Goal: Task Accomplishment & Management: Use online tool/utility

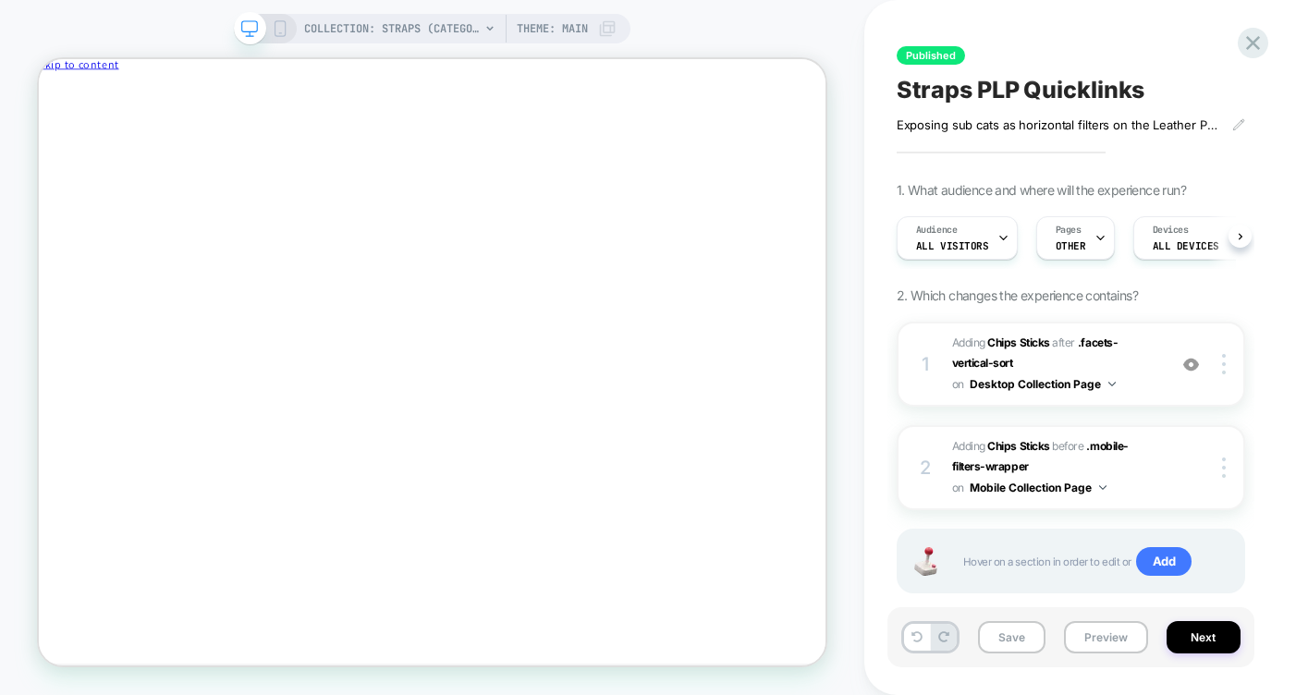
scroll to position [0, 1]
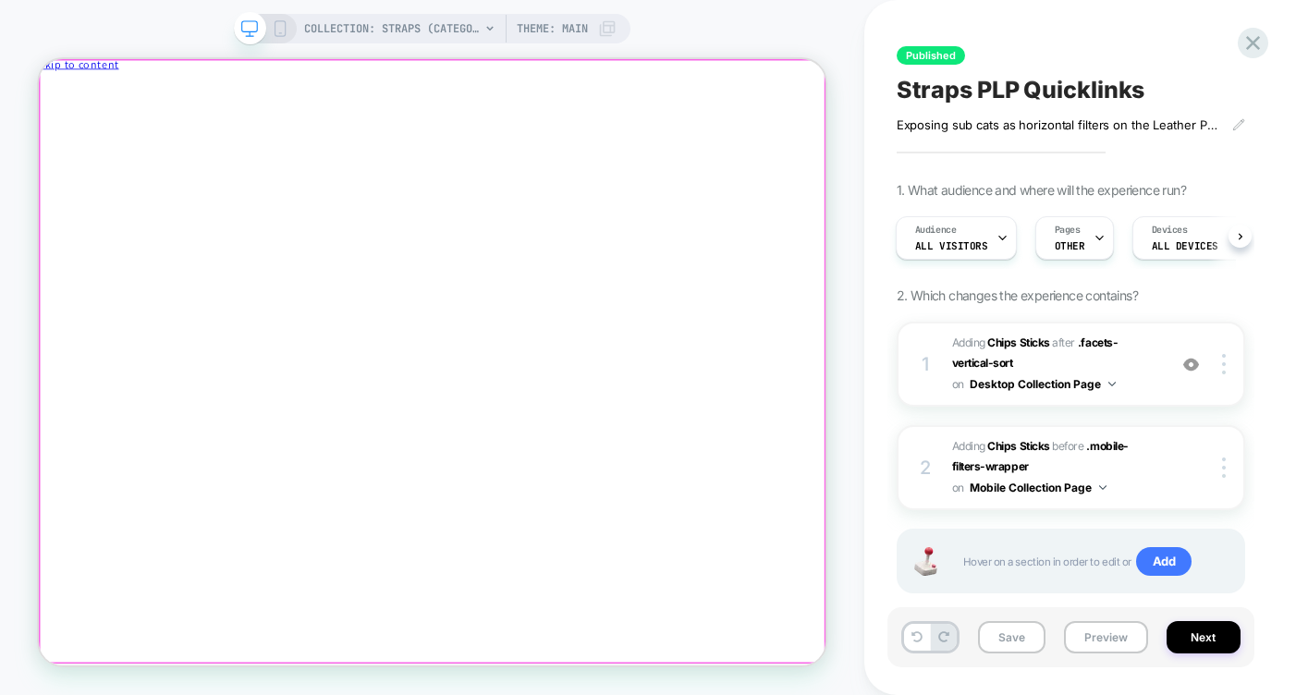
click at [501, 74] on div at bounding box center [563, 74] width 1049 height 0
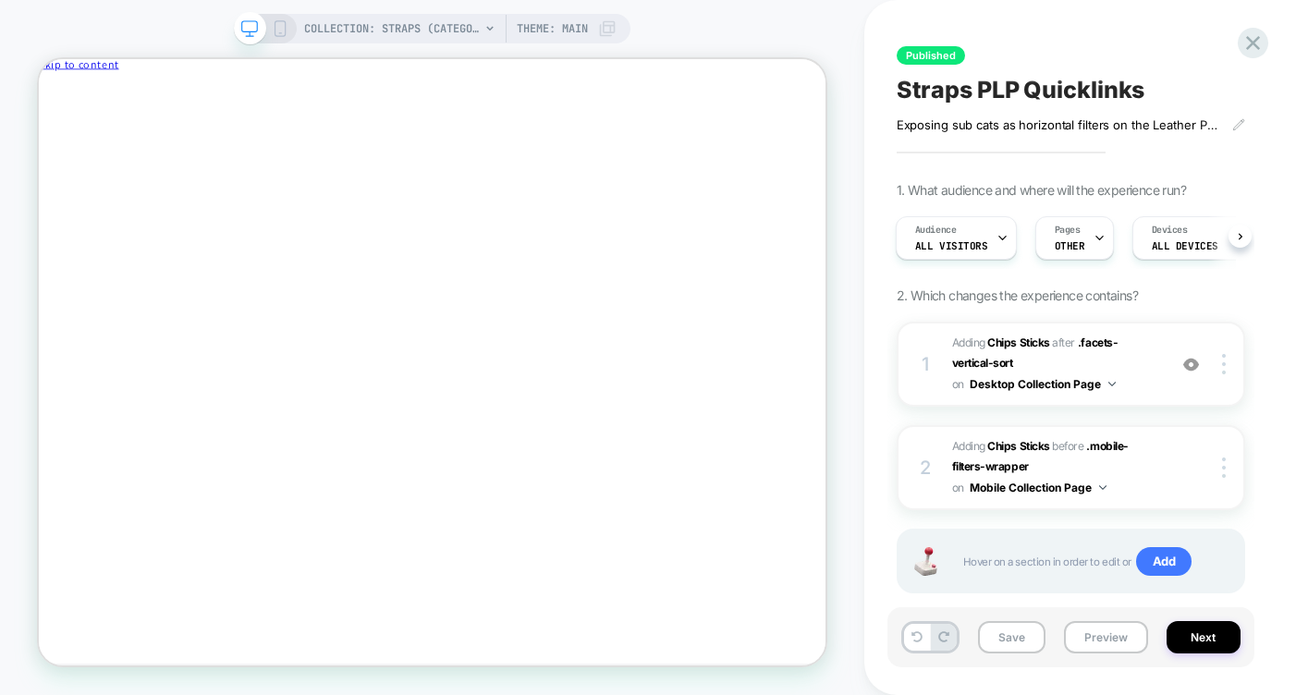
click at [280, 31] on icon at bounding box center [280, 28] width 17 height 17
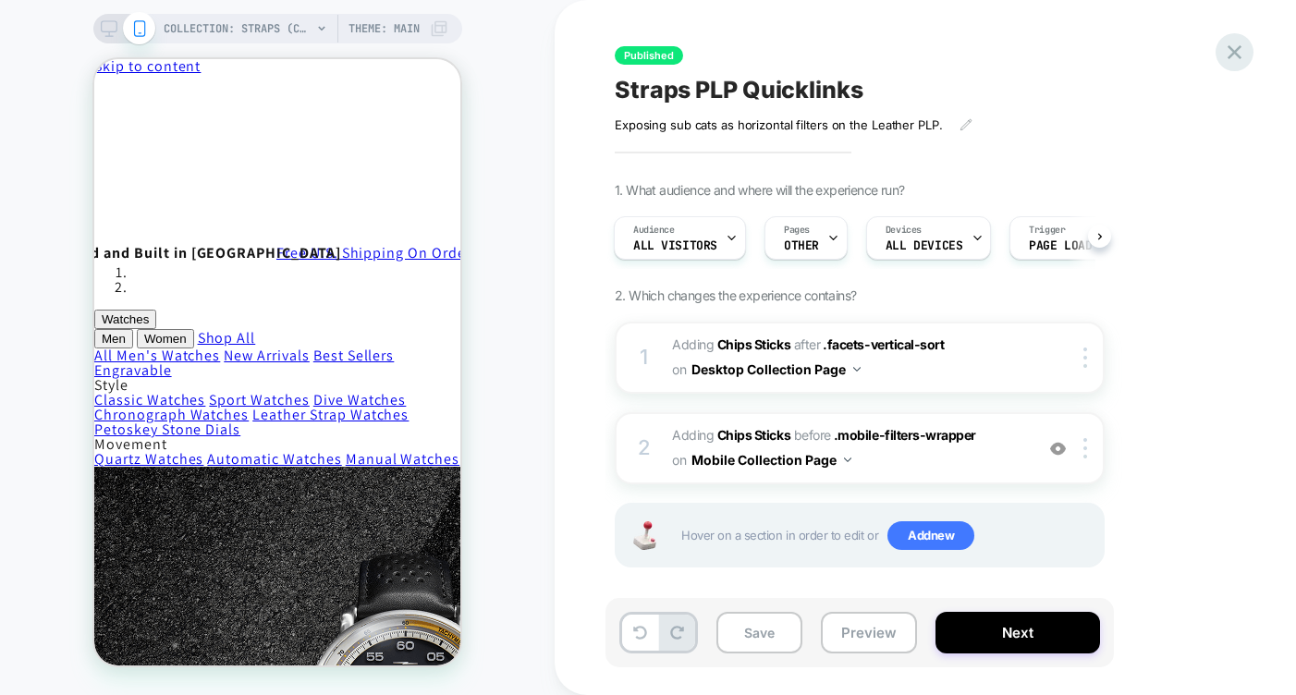
click at [1231, 55] on icon at bounding box center [1234, 52] width 25 height 25
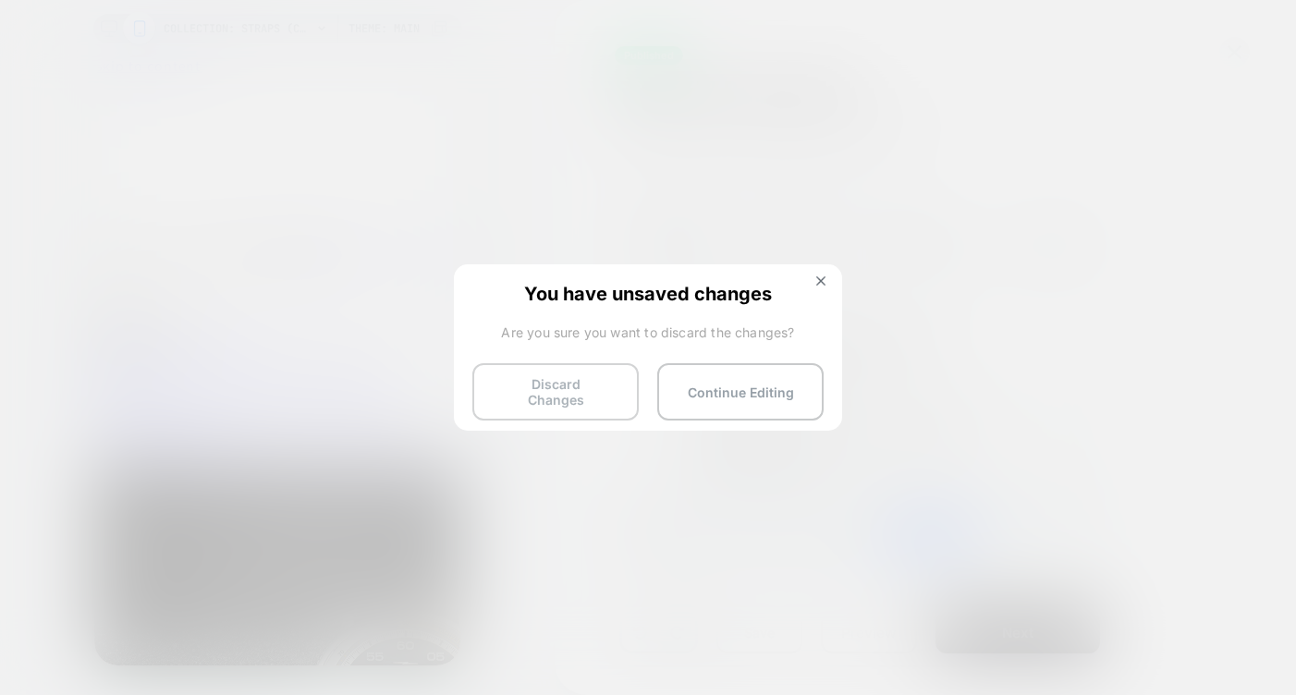
click at [551, 394] on button "Discard Changes" at bounding box center [555, 391] width 166 height 57
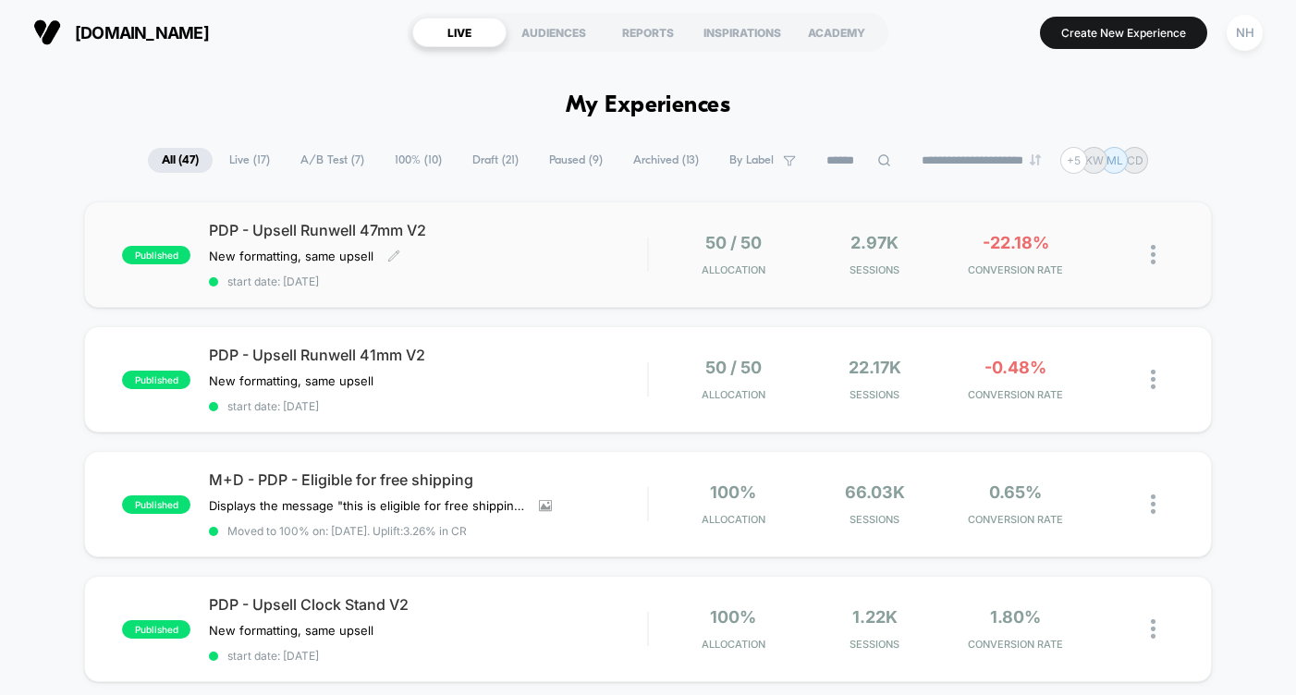
click at [451, 250] on div "New formatting, same upsell Click to edit experience details New formatting, sa…" at bounding box center [362, 256] width 307 height 15
click at [492, 153] on span "Draft ( 21 )" at bounding box center [496, 160] width 74 height 25
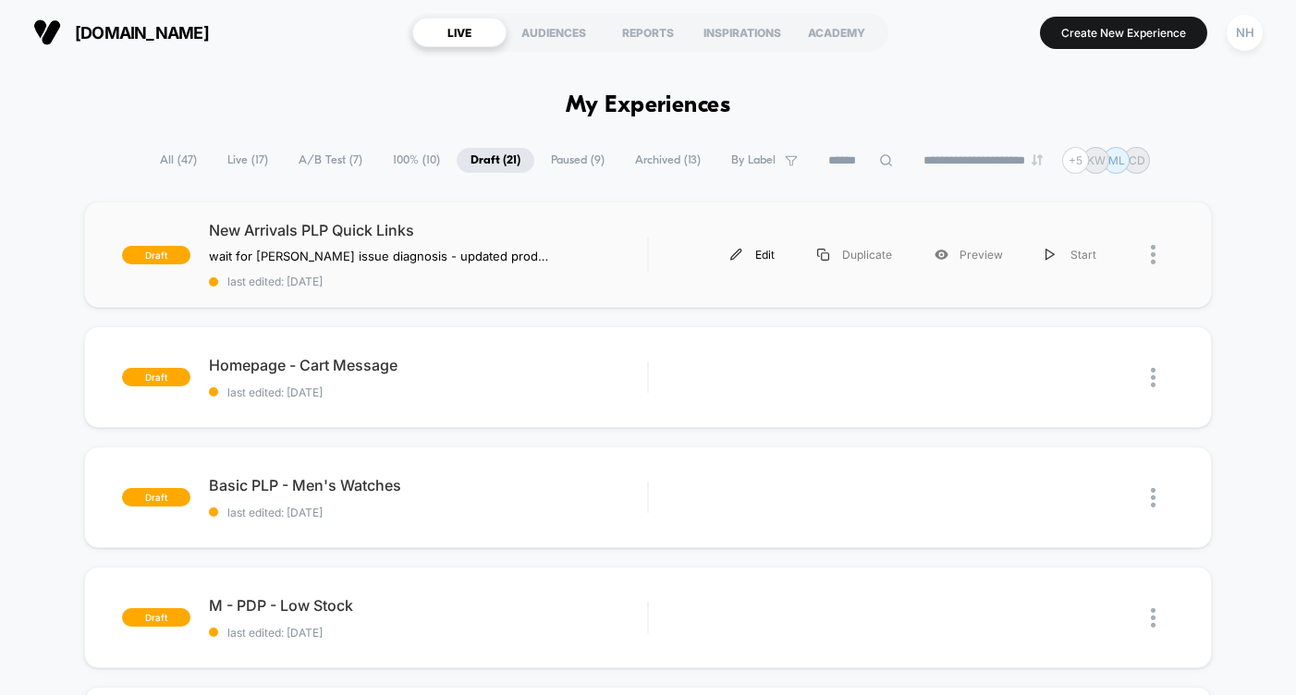
click at [753, 260] on div "Edit" at bounding box center [752, 255] width 87 height 42
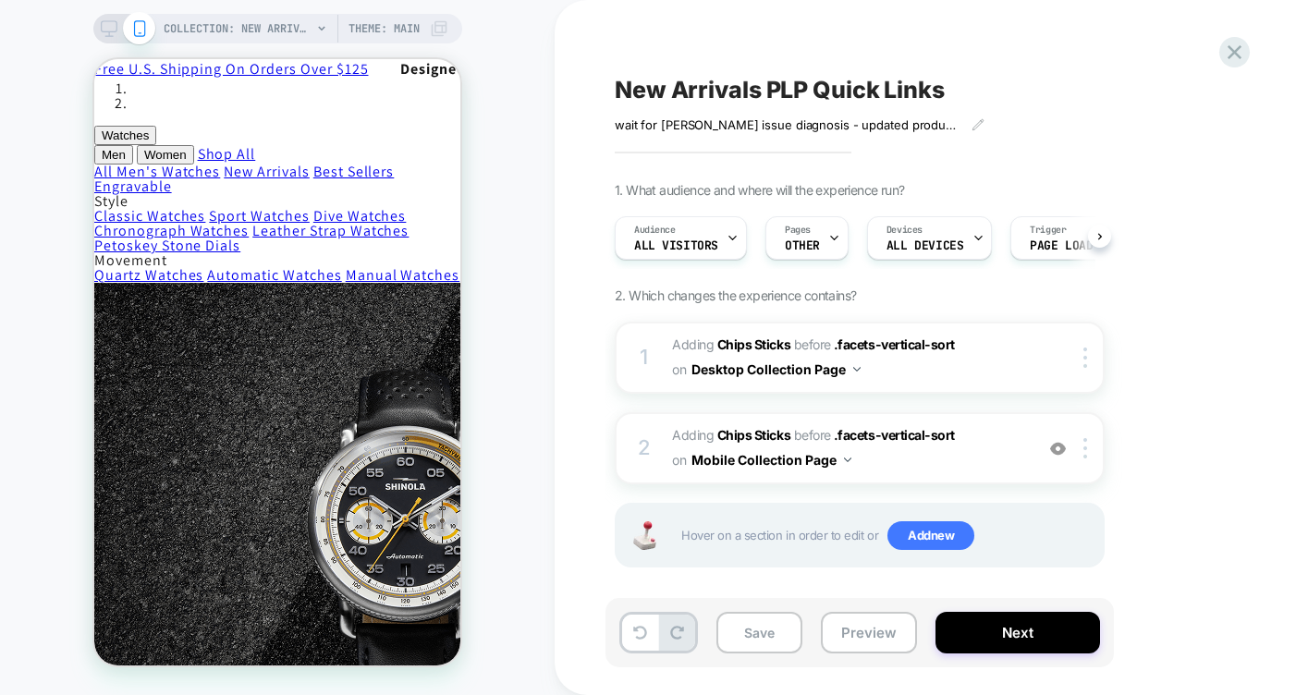
scroll to position [0, 1]
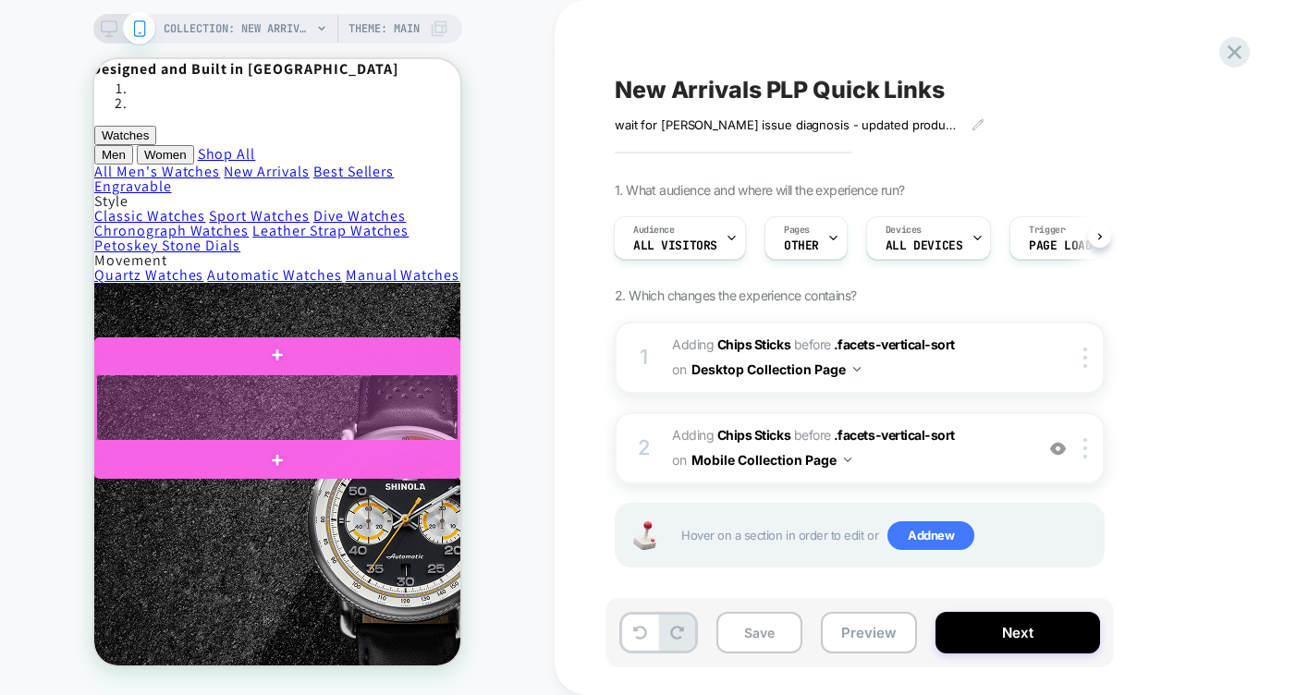
click at [246, 395] on div at bounding box center [277, 407] width 362 height 67
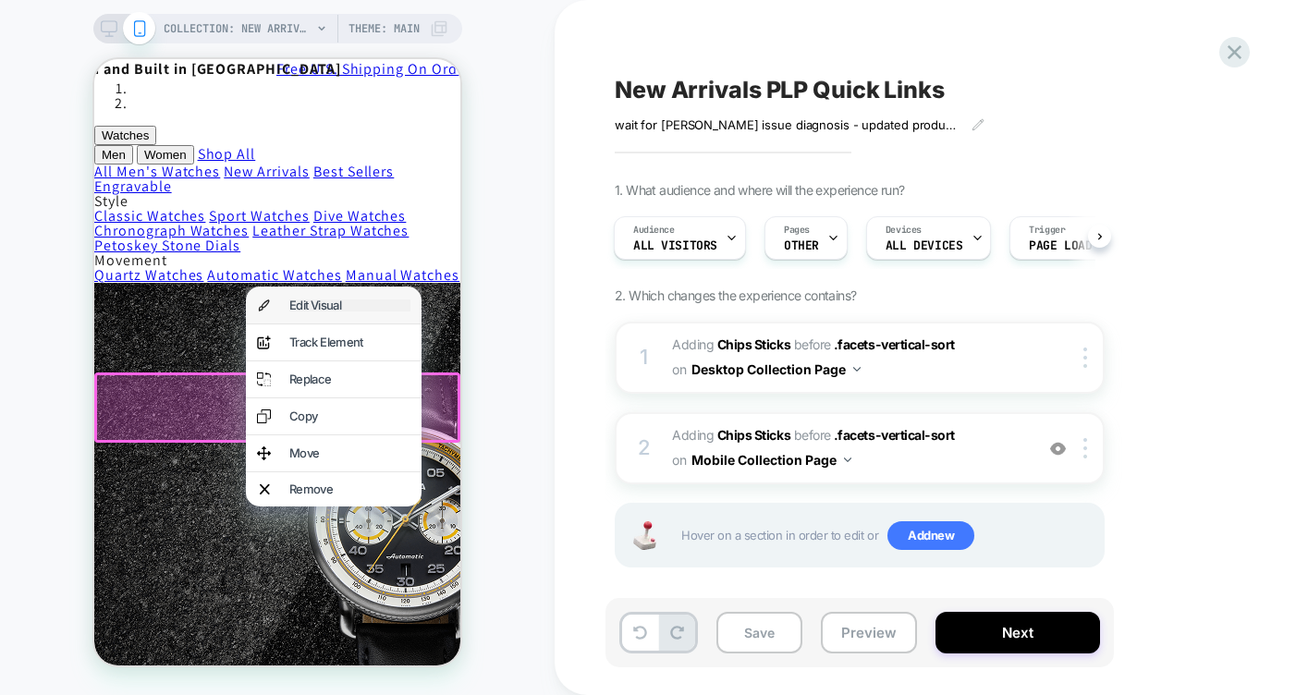
click at [311, 300] on div "Edit Visual" at bounding box center [349, 306] width 121 height 12
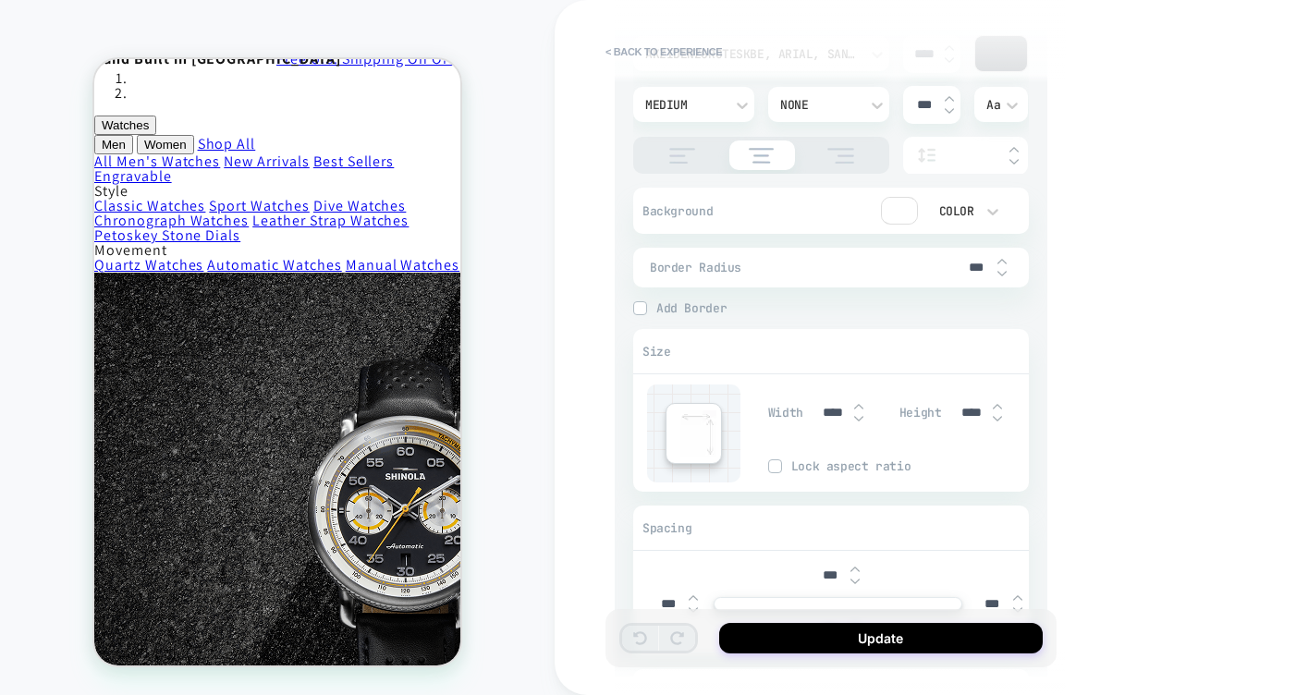
scroll to position [952, 0]
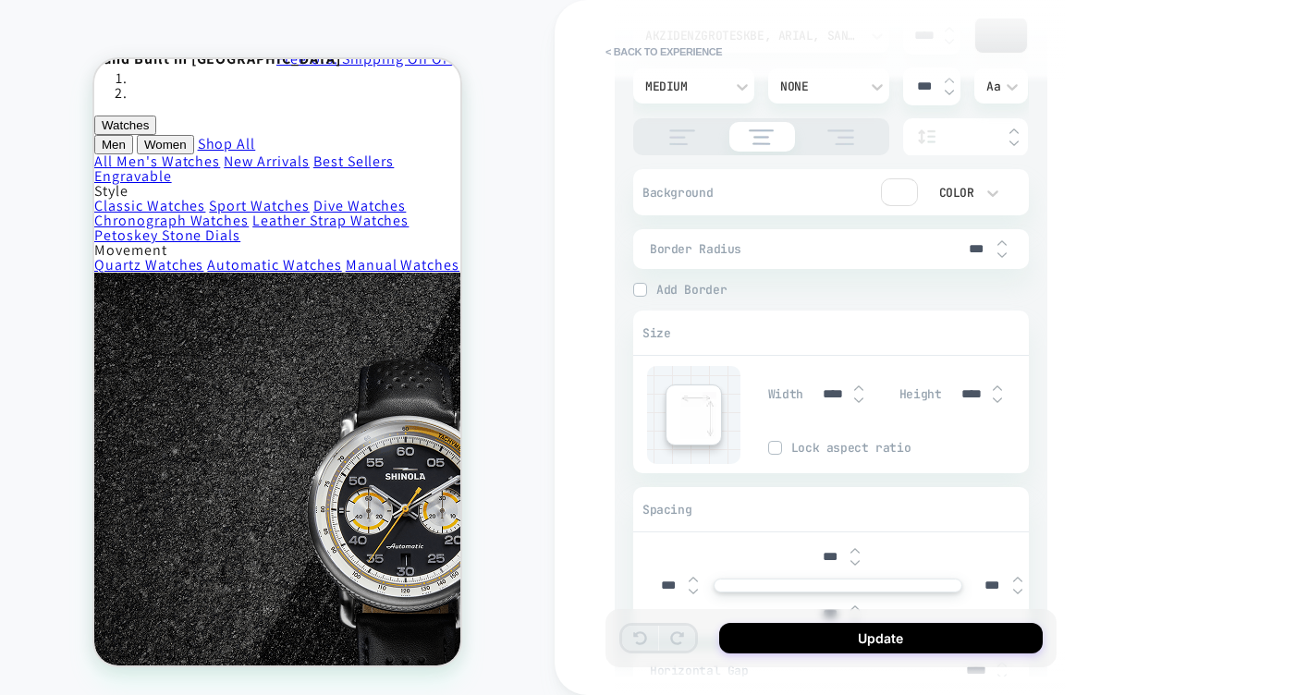
click at [704, 298] on span "Add Border" at bounding box center [842, 290] width 373 height 16
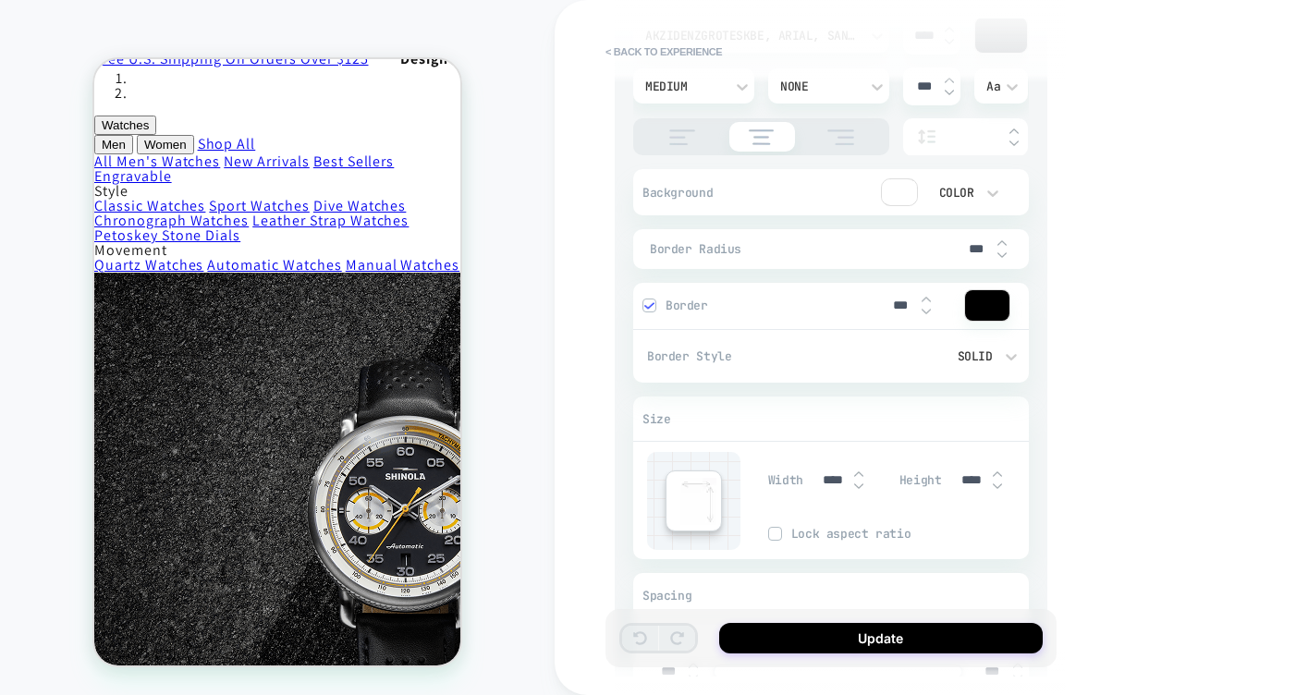
click at [973, 257] on input "***" at bounding box center [977, 249] width 42 height 16
type textarea "*"
type input "***"
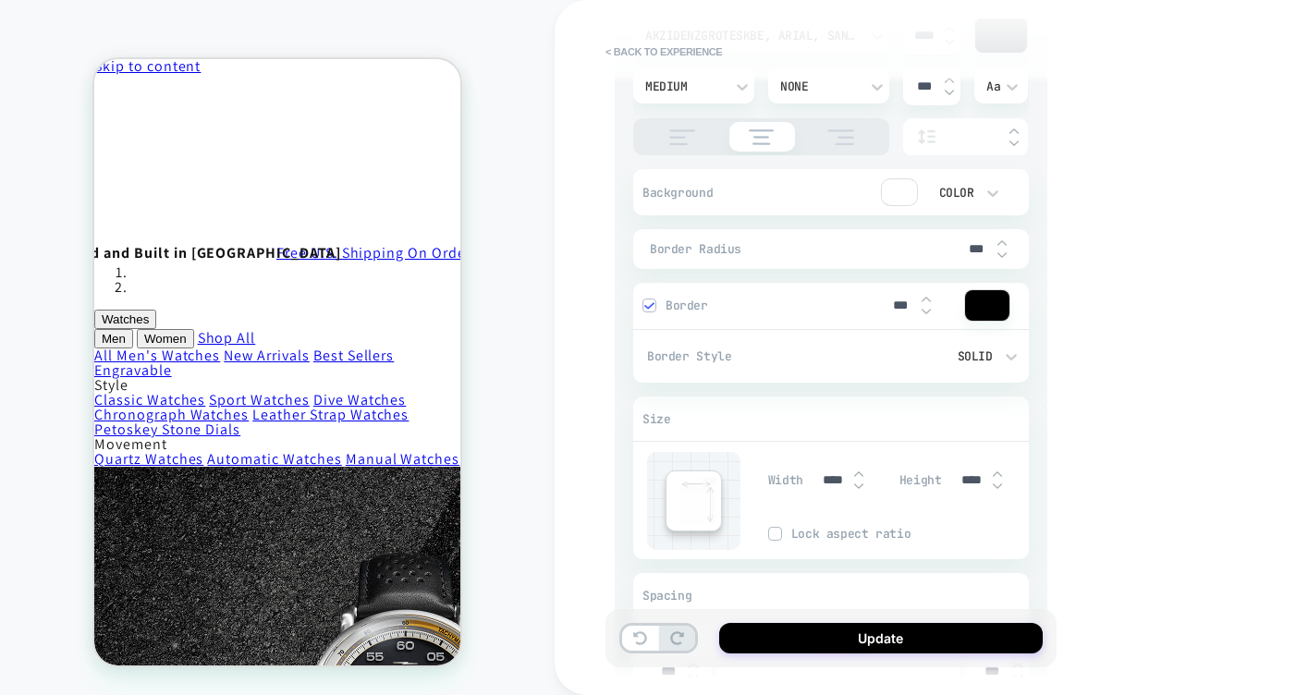
scroll to position [0, 0]
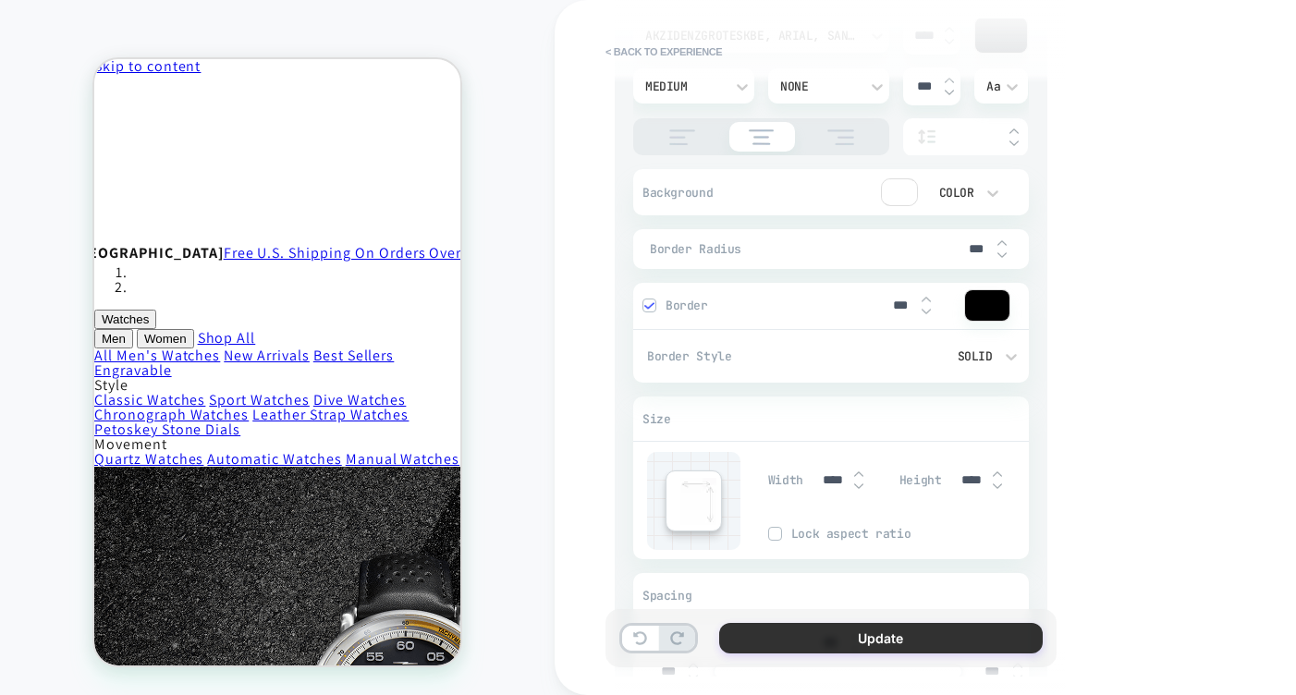
click at [872, 640] on button "Update" at bounding box center [881, 638] width 324 height 31
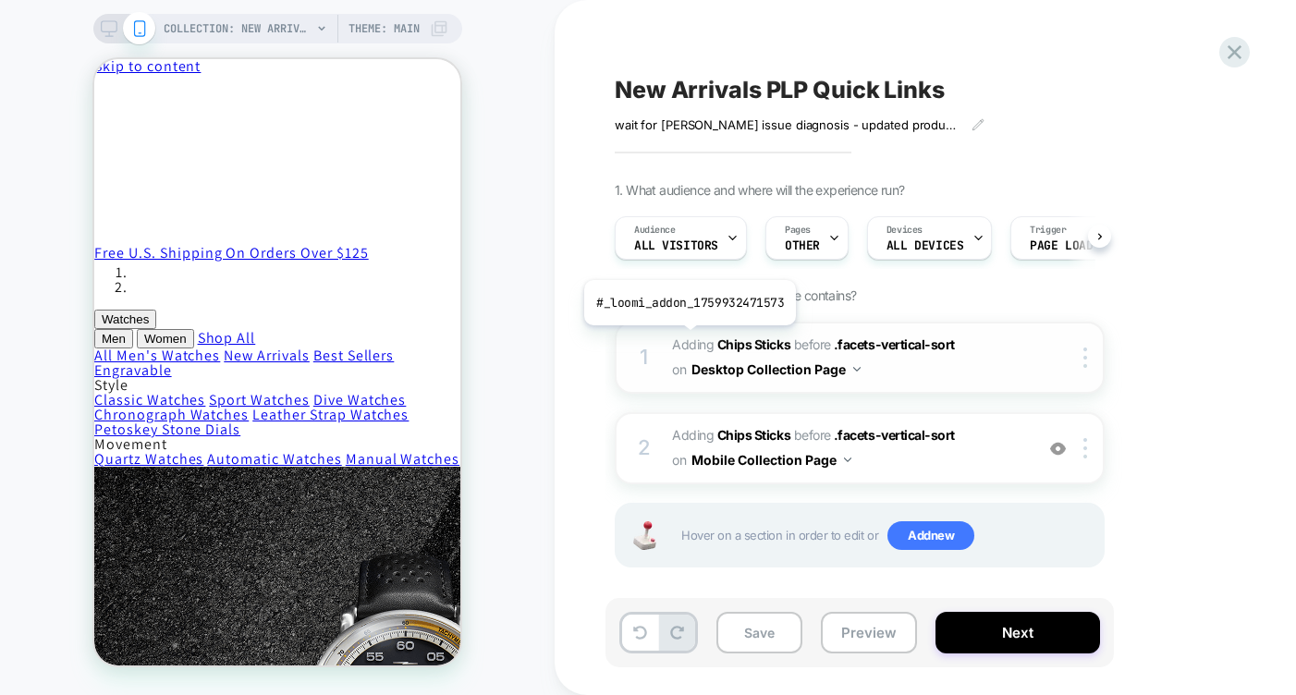
scroll to position [0, 1]
click at [110, 30] on icon at bounding box center [109, 28] width 17 height 17
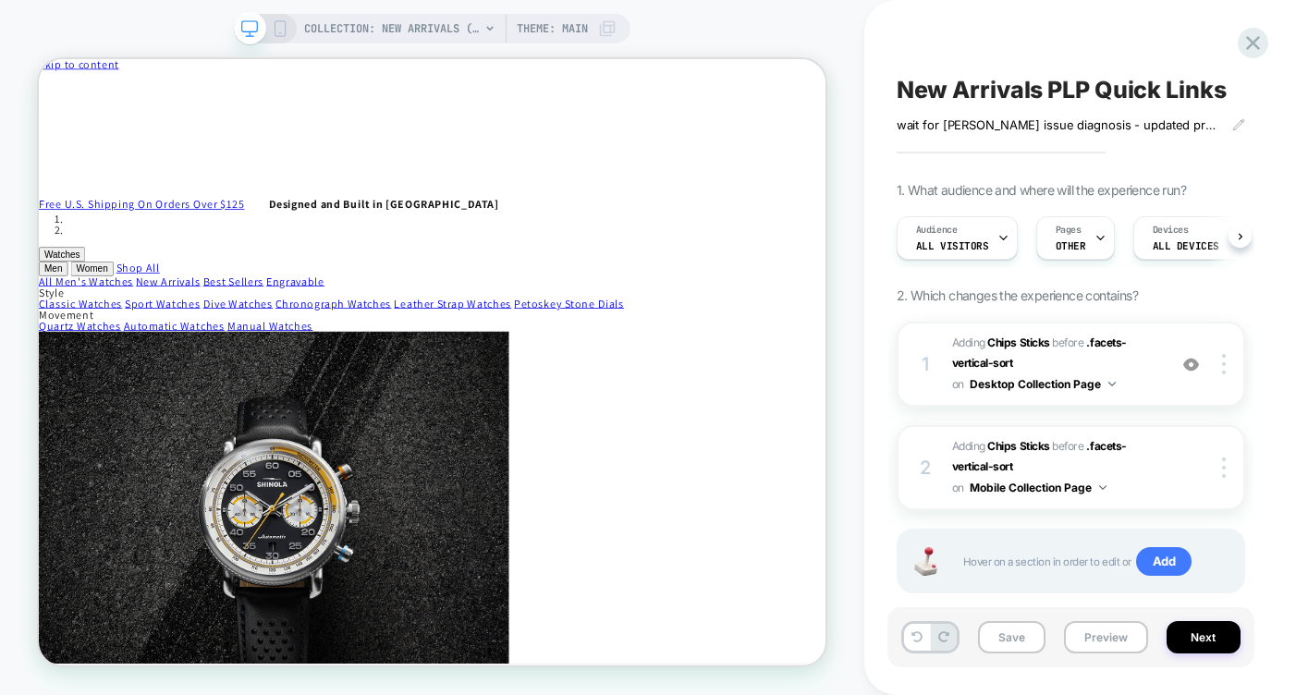
scroll to position [0, 1]
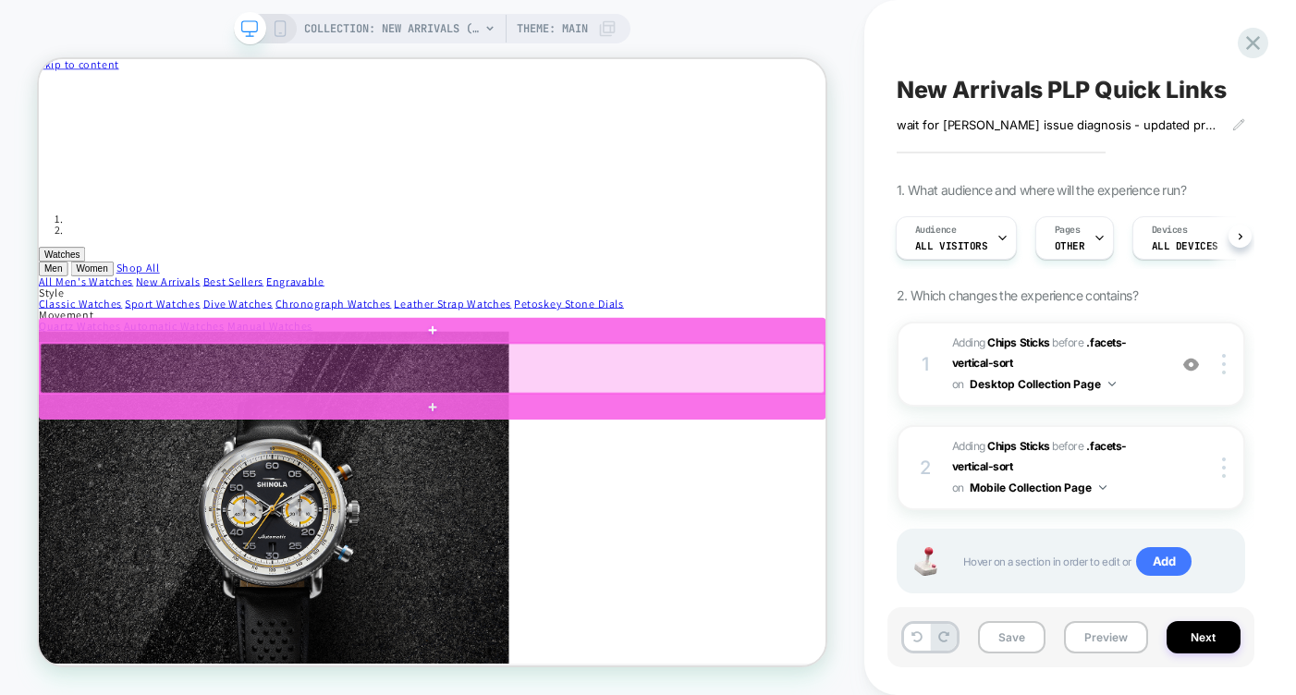
click at [811, 461] on div at bounding box center [564, 471] width 1046 height 67
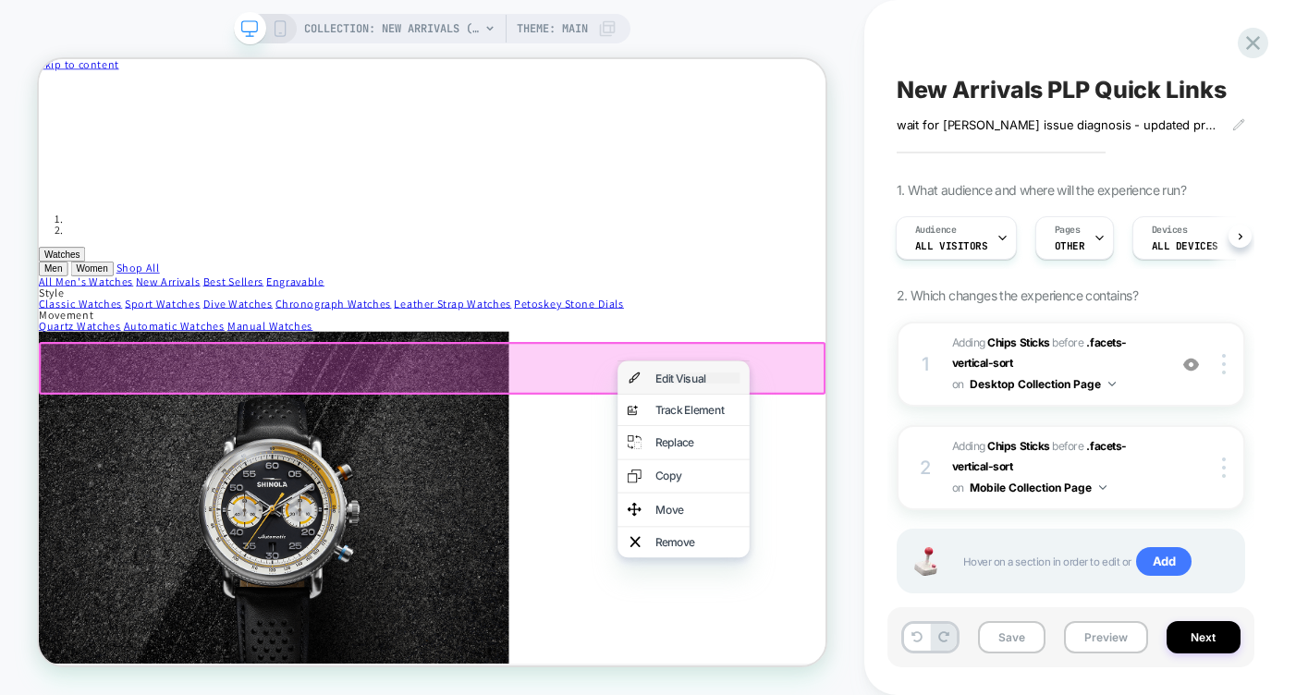
click at [900, 477] on div "Edit Visual" at bounding box center [917, 484] width 113 height 15
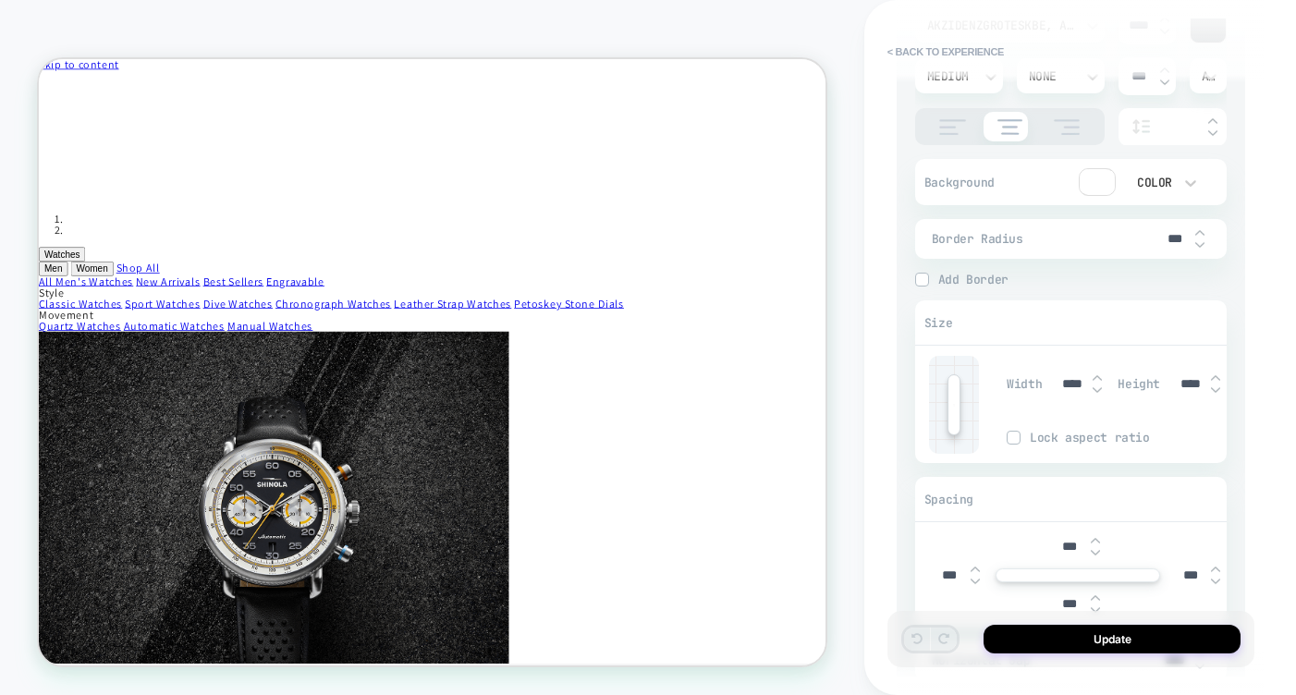
scroll to position [949, 0]
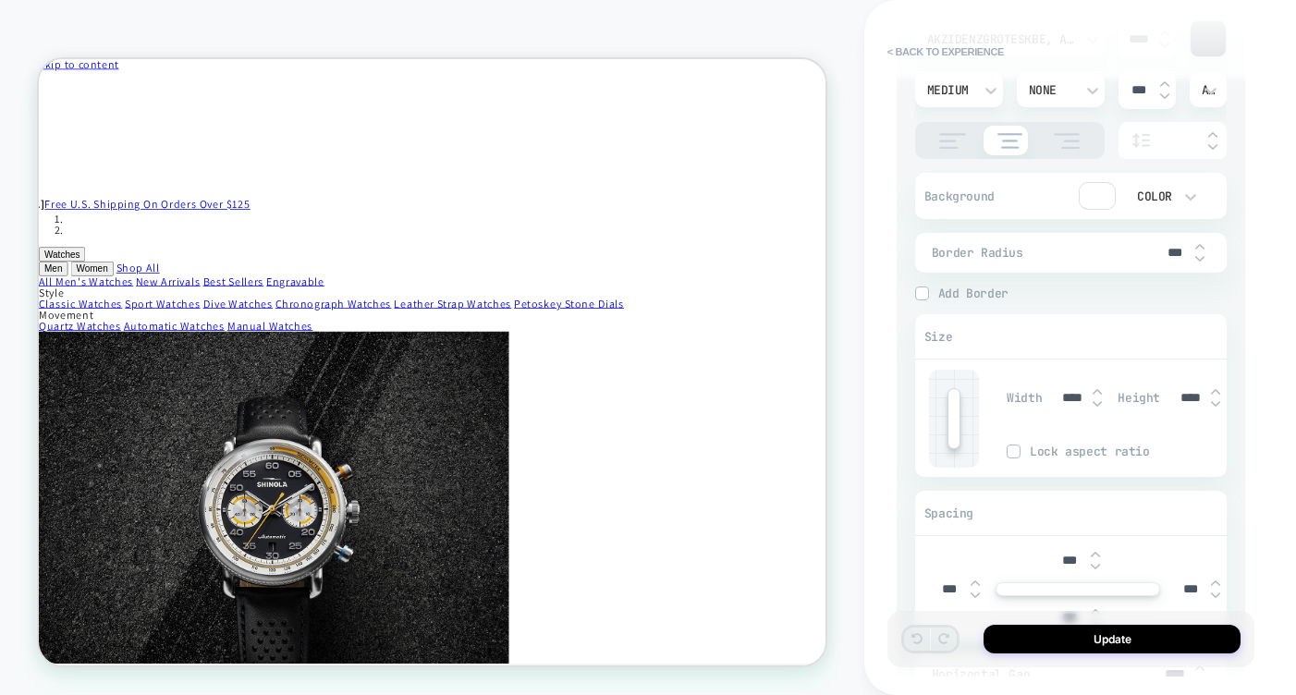
click at [957, 301] on span "Add Border" at bounding box center [1082, 294] width 288 height 16
type textarea "*"
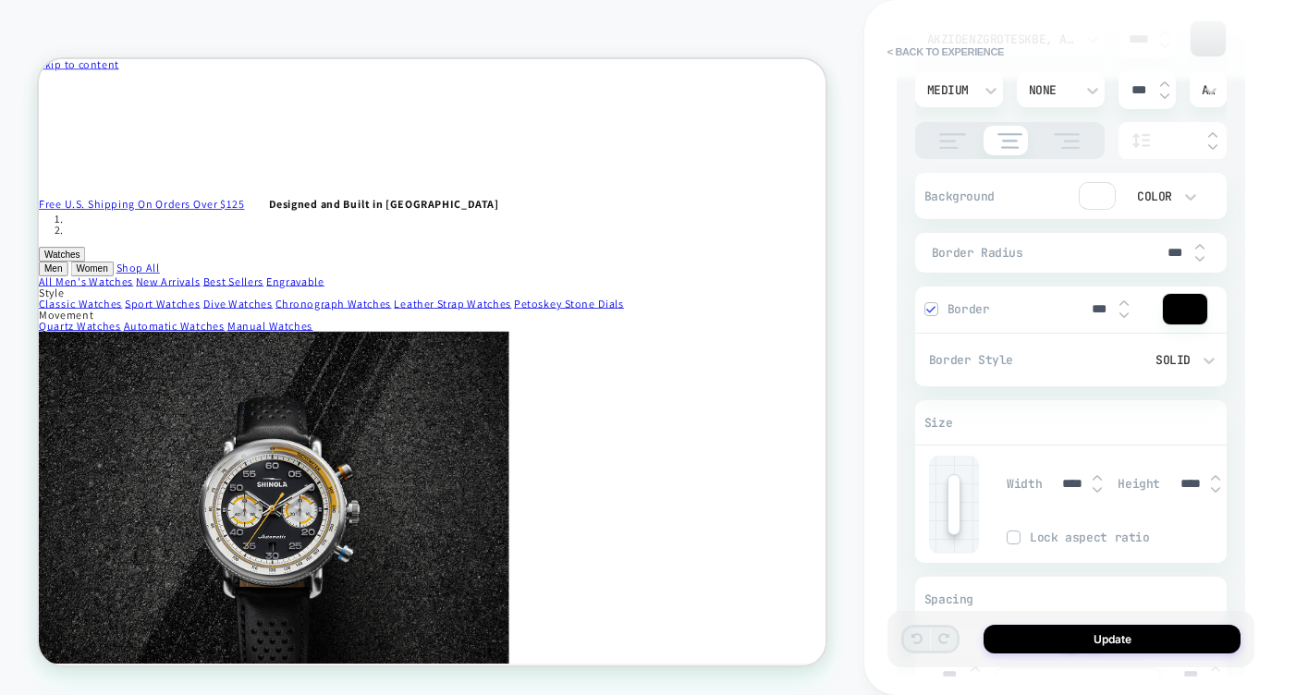
click at [1167, 261] on input "***" at bounding box center [1175, 253] width 42 height 16
type textarea "*"
type input "***"
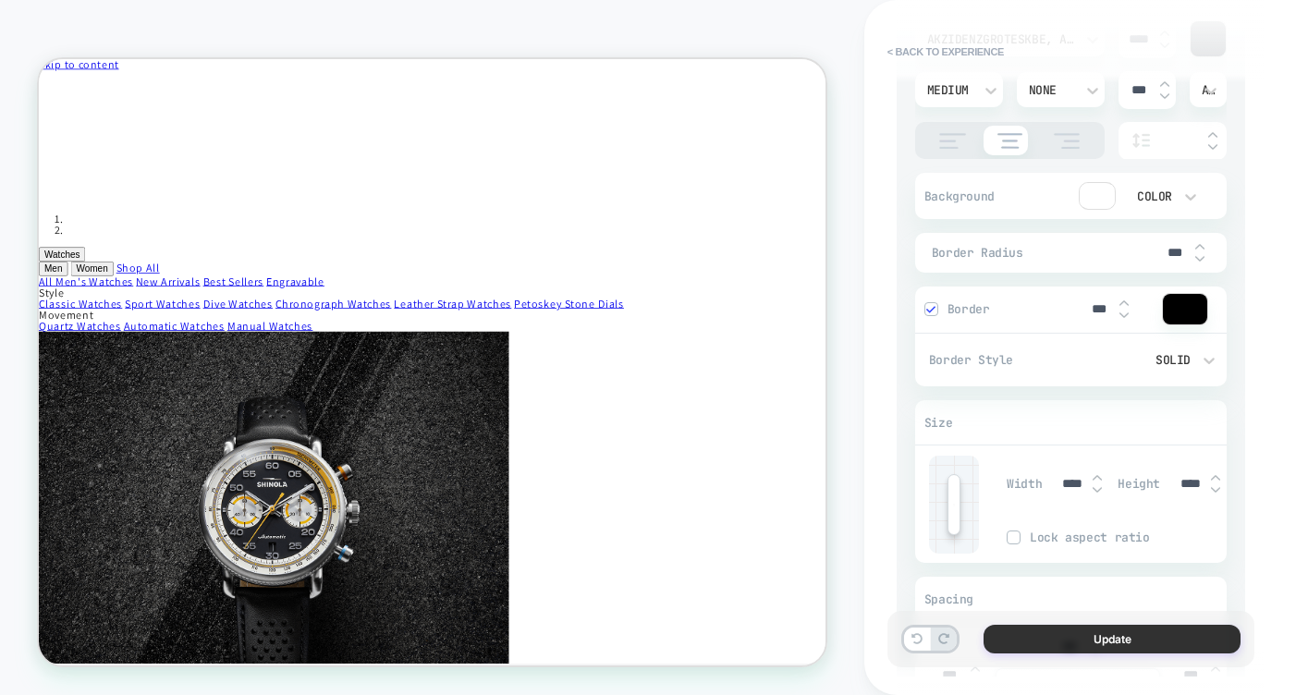
click at [1119, 644] on button "Update" at bounding box center [1112, 639] width 257 height 29
type textarea "*"
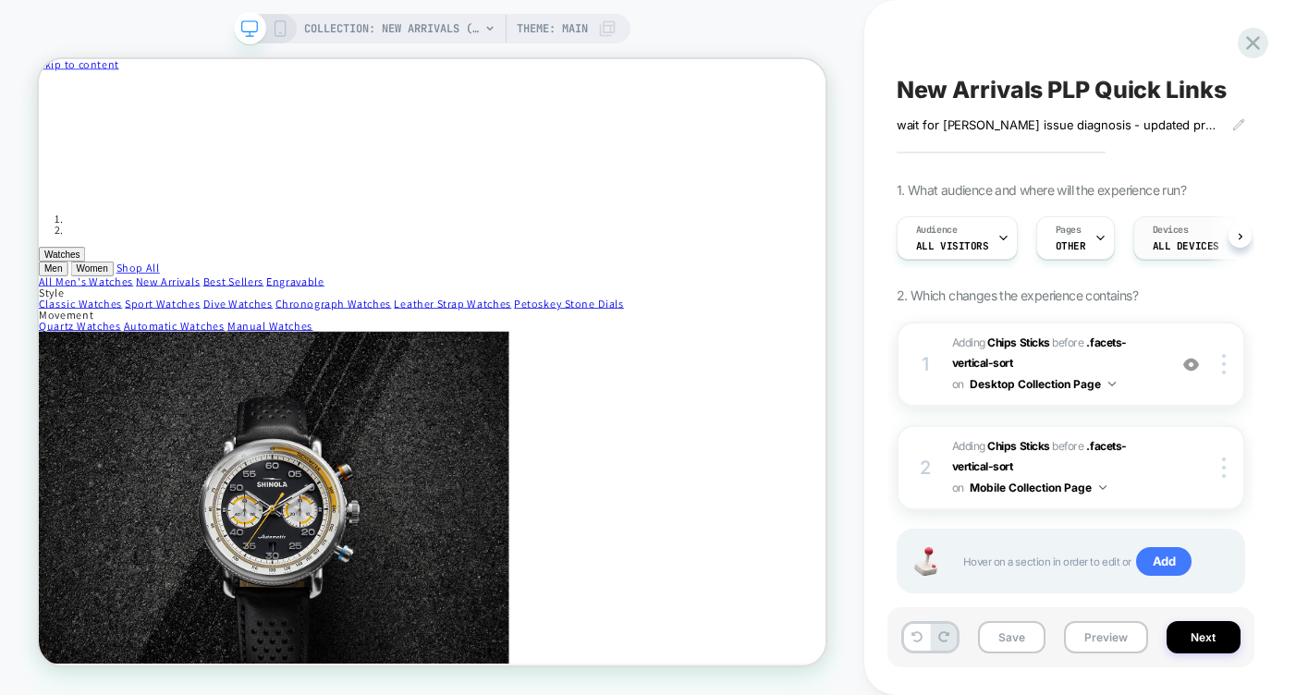
scroll to position [0, 1]
click at [1030, 640] on button "Save" at bounding box center [1011, 637] width 67 height 32
